Goal: Task Accomplishment & Management: Use online tool/utility

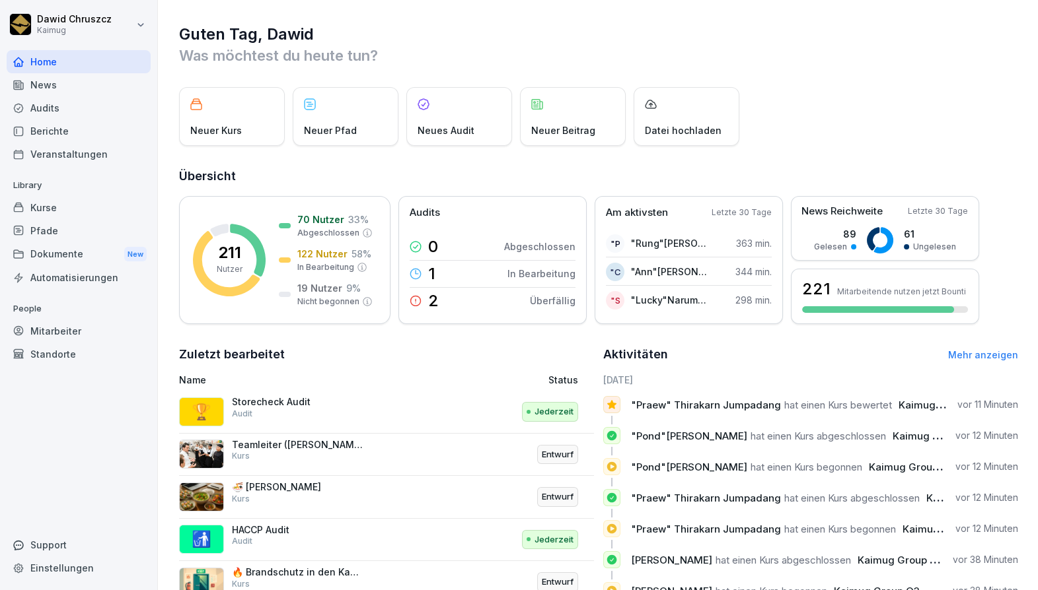
click at [59, 112] on div "Audits" at bounding box center [79, 107] width 144 height 23
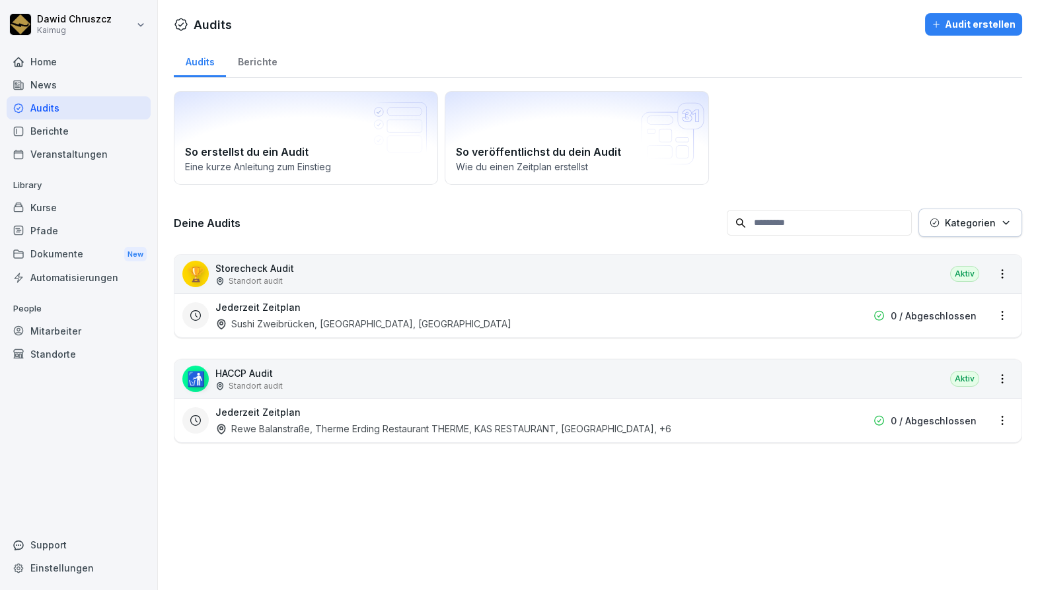
click at [299, 383] on div "🚮 HACCP Audit Standort audit Aktiv" at bounding box center [597, 379] width 847 height 38
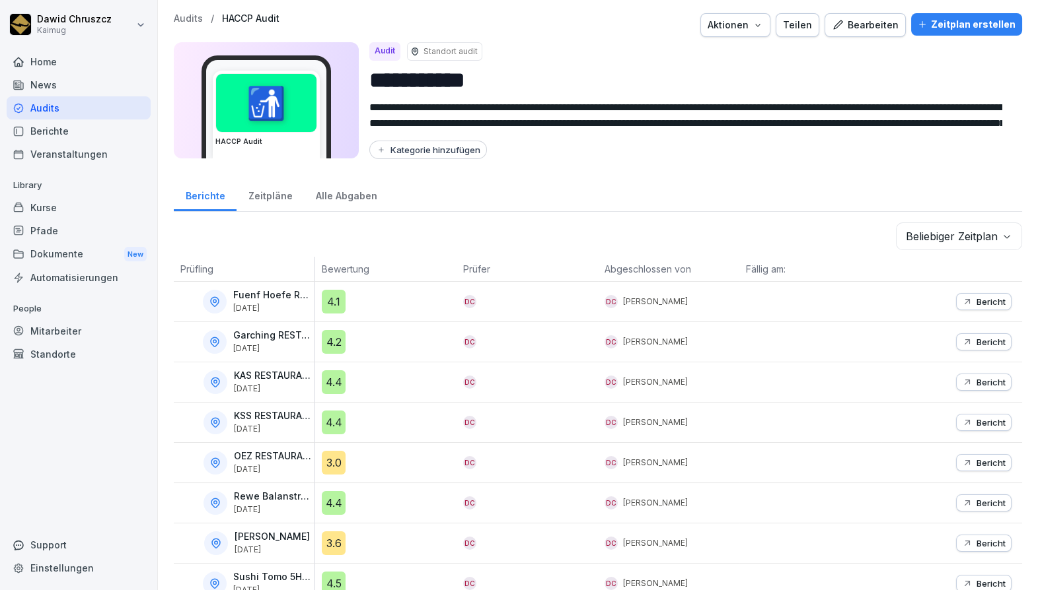
scroll to position [100, 0]
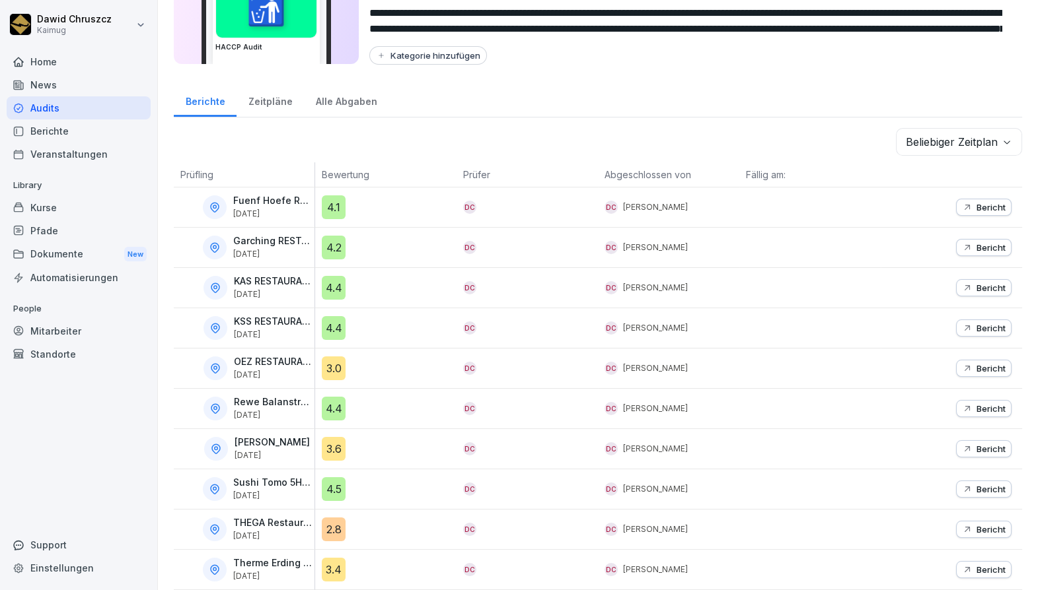
click at [981, 363] on p "Bericht" at bounding box center [990, 368] width 29 height 11
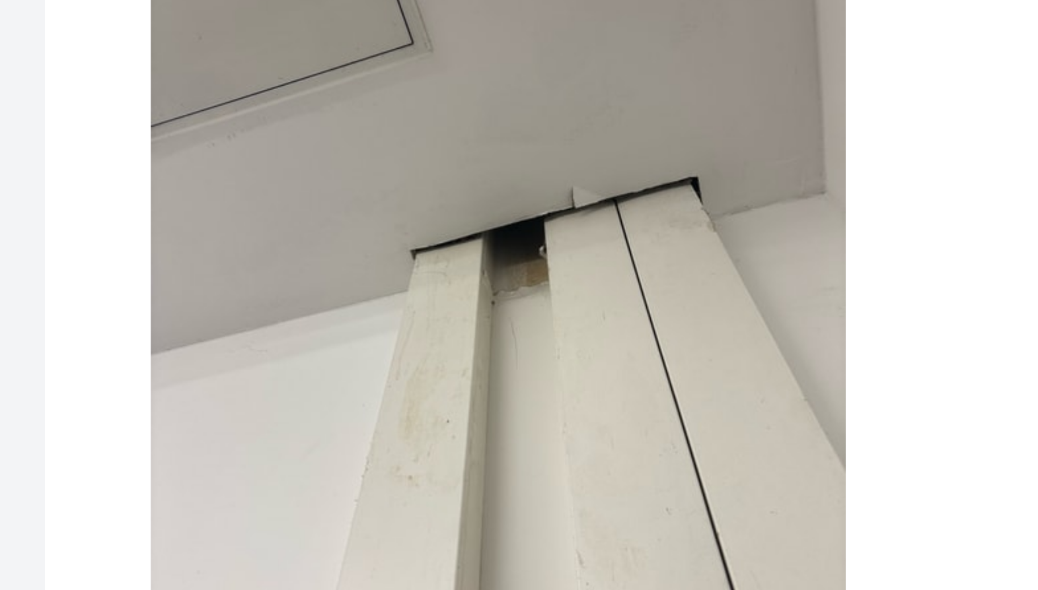
click at [423, 243] on img at bounding box center [447, 260] width 174 height 231
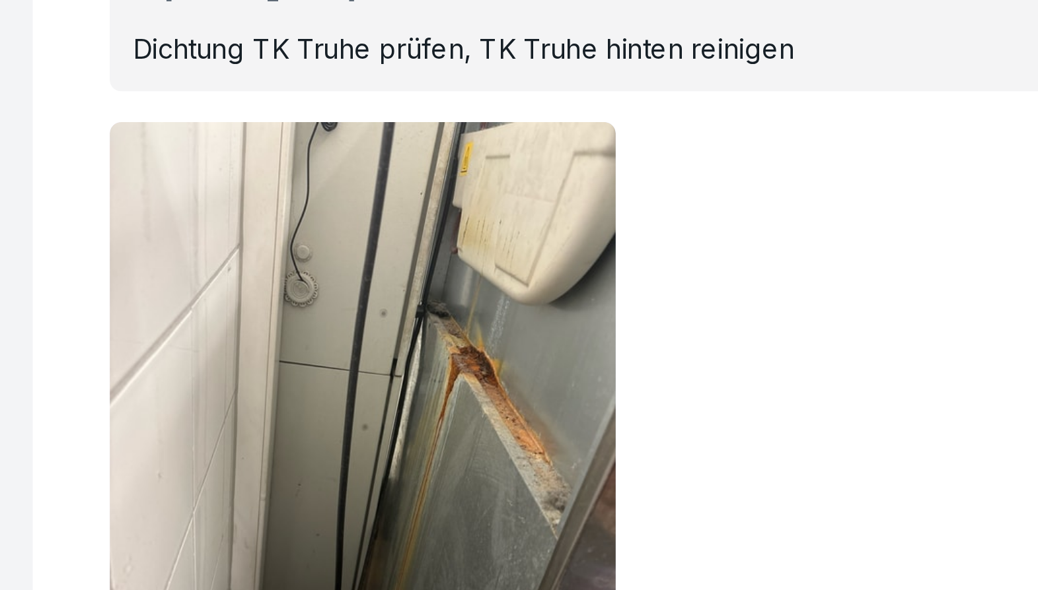
scroll to position [15478, 0]
